Goal: Task Accomplishment & Management: Complete application form

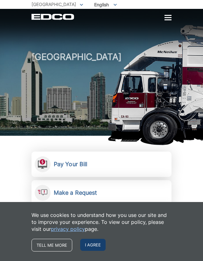
click at [91, 235] on span "I agree" at bounding box center [92, 245] width 25 height 12
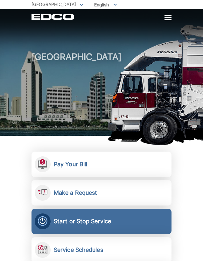
click at [121, 217] on span "Start or Stop Service Request to start or stop any EDCO services." at bounding box center [101, 221] width 140 height 25
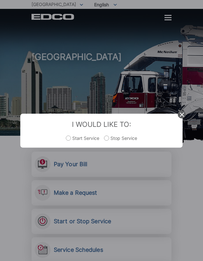
click at [111, 138] on label "Stop Service" at bounding box center [120, 141] width 33 height 13
radio input "true"
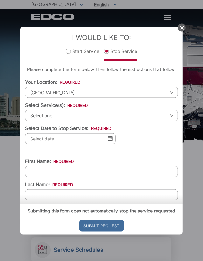
click at [89, 90] on span "[GEOGRAPHIC_DATA]" at bounding box center [101, 92] width 152 height 11
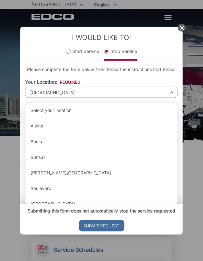
click at [89, 90] on span "[GEOGRAPHIC_DATA]" at bounding box center [101, 92] width 152 height 11
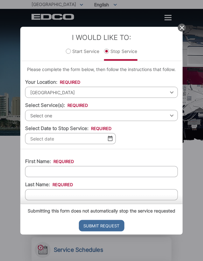
click at [75, 111] on span "Select one" at bounding box center [101, 115] width 152 height 11
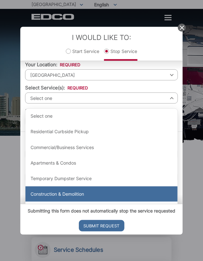
scroll to position [17, 0]
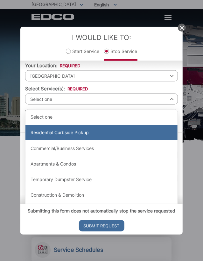
click at [88, 131] on div "Residential Curbside Pickup" at bounding box center [101, 132] width 152 height 15
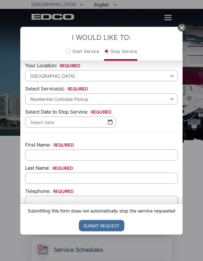
click at [109, 123] on img at bounding box center [110, 121] width 5 height 5
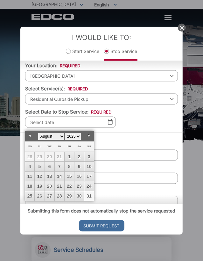
click at [88, 195] on link "31" at bounding box center [89, 197] width 10 height 10
type input "08/31/2025"
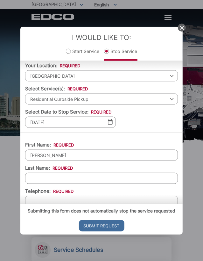
type input "fadumo"
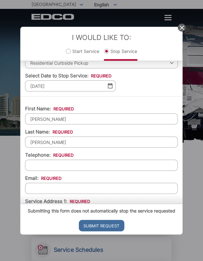
scroll to position [57, 0]
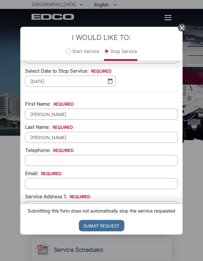
type input "ibrahim"
type input "(619) 394-0868"
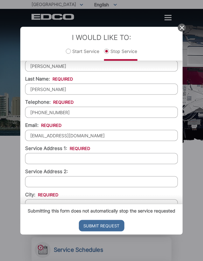
scroll to position [112, 0]
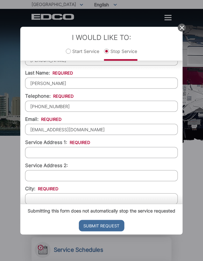
type input "fadumoibrahim1971@gmail.com"
type input "10462 San Diego Mission Rd unit 20"
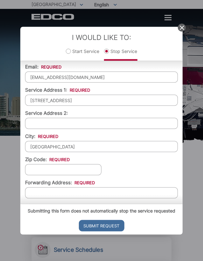
scroll to position [170, 0]
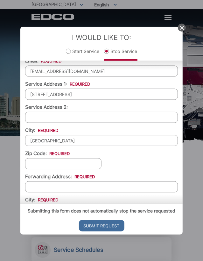
type input "san diego"
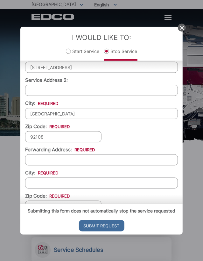
scroll to position [201, 0]
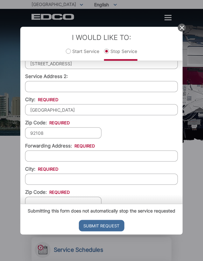
type input "92108"
paste input "967791289 2707 Mission Village Dr"
type input "967791289 2707 Mission Village Dr"
click at [89, 155] on input "967791289 2707 Mission Village Dr" at bounding box center [101, 156] width 152 height 11
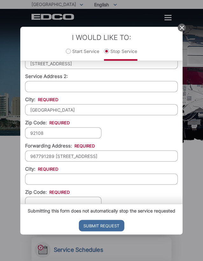
click at [89, 155] on input "967791289 2707 Mission Village Dr" at bounding box center [101, 156] width 152 height 11
type input "v"
paste input "10912 Promesa Dr"
type input "10912 Promesa Dr"
type input "san diego"
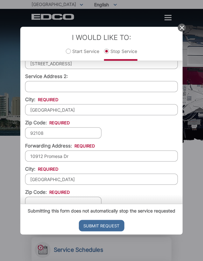
scroll to position [276, 0]
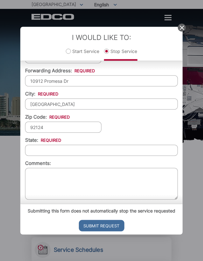
type input "92124"
type input "california"
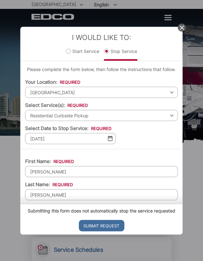
scroll to position [0, 0]
type textarea "I am moving I would like to stop the service at the current address"
click at [98, 232] on input "Submit Request" at bounding box center [100, 225] width 45 height 11
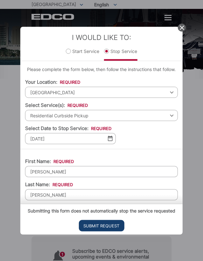
scroll to position [6, 3]
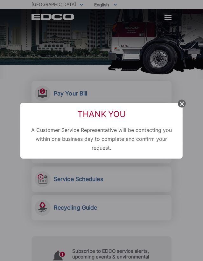
click at [178, 104] on span at bounding box center [182, 104] width 8 height 8
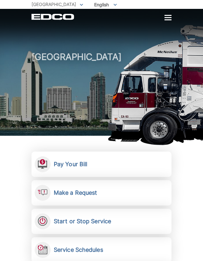
click at [166, 9] on div "EDCO Logo Home Residential Services Curbside Pickup Recycling Organic Recycling…" at bounding box center [101, 14] width 203 height 11
click at [166, 18] on div at bounding box center [167, 17] width 7 height 1
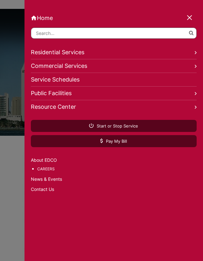
click at [75, 56] on link "Residential Services" at bounding box center [113, 53] width 165 height 14
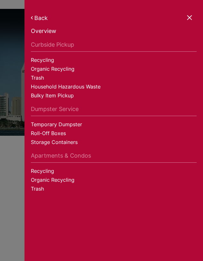
click at [38, 17] on link "Back" at bounding box center [113, 18] width 165 height 7
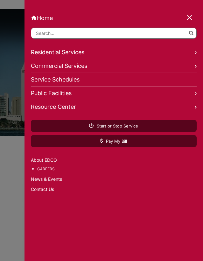
click at [77, 55] on link "Residential Services" at bounding box center [113, 53] width 165 height 14
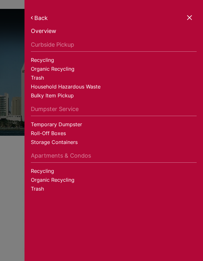
click at [58, 41] on link "Curbside Pickup" at bounding box center [113, 46] width 165 height 10
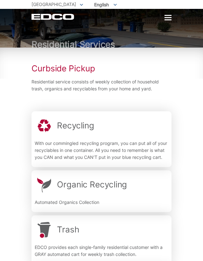
click at [72, 136] on div ".st0{fill-rule:evenodd;clip-rule:evenodd;fill:#fff} Recycling With our commingl…" at bounding box center [101, 141] width 133 height 50
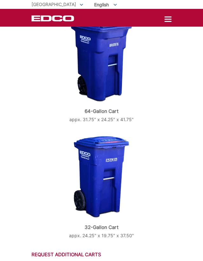
scroll to position [505, 0]
